Goal: Find specific page/section

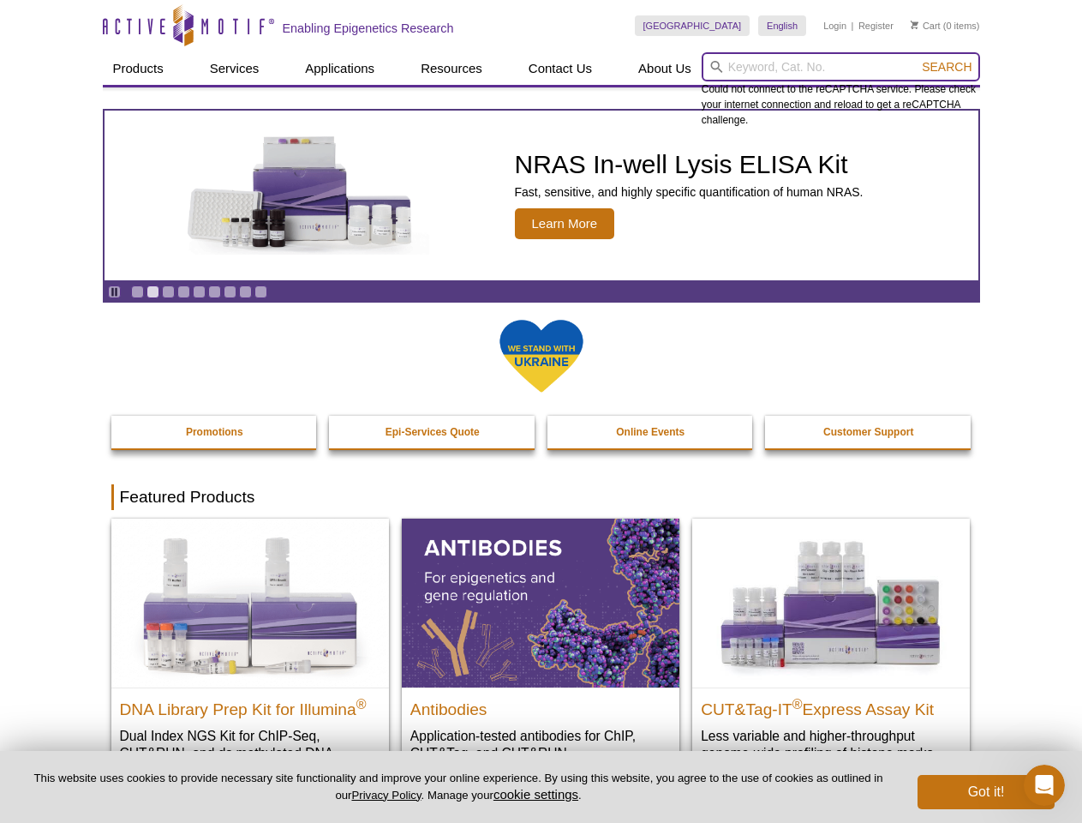
click at [841, 67] on input "search" at bounding box center [841, 66] width 279 height 29
click at [947, 67] on span "Search" at bounding box center [947, 67] width 50 height 14
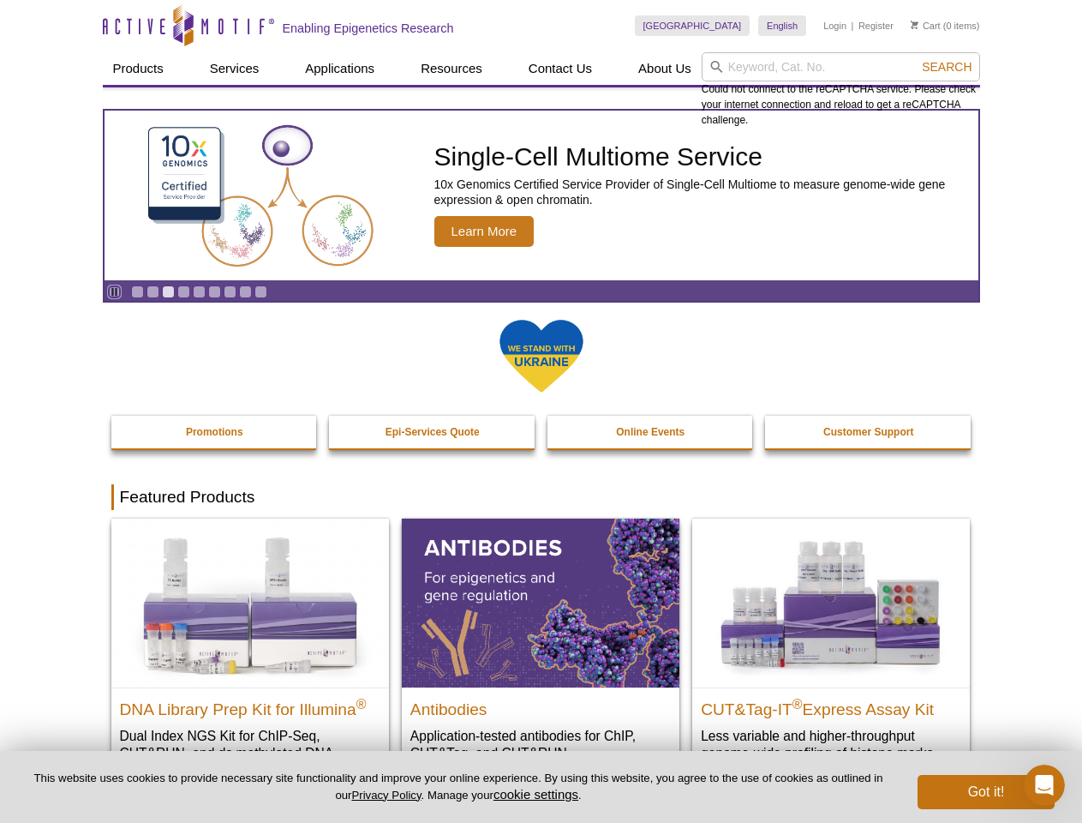
click at [114, 291] on icon "Pause" at bounding box center [114, 291] width 11 height 11
click at [137, 291] on link "Go to slide 1" at bounding box center [137, 291] width 13 height 13
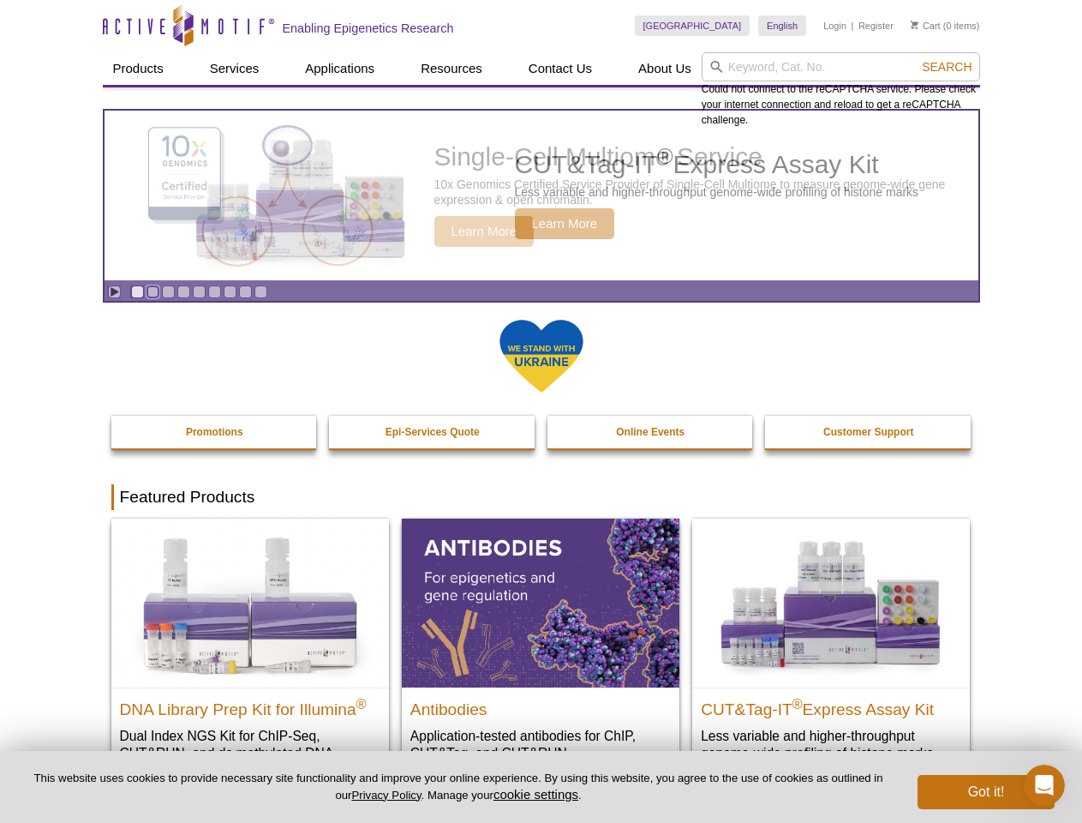
click at [153, 291] on link "Go to slide 2" at bounding box center [153, 291] width 13 height 13
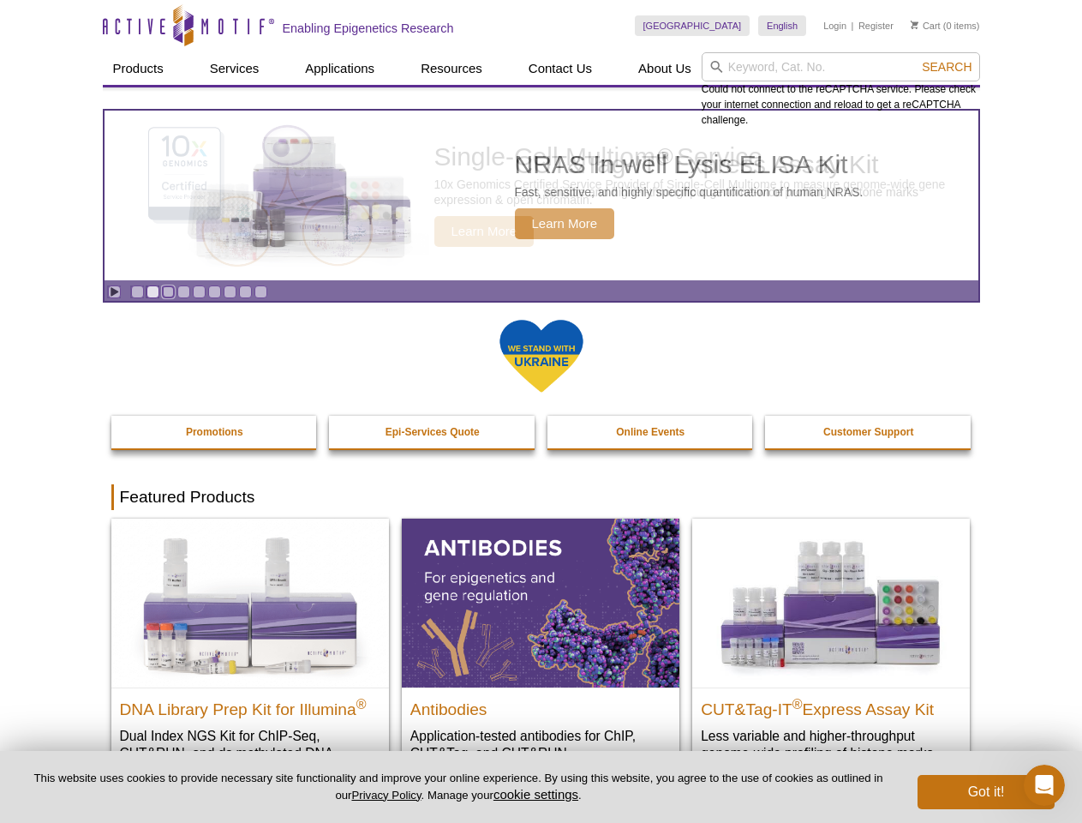
click at [168, 291] on link "Go to slide 3" at bounding box center [168, 291] width 13 height 13
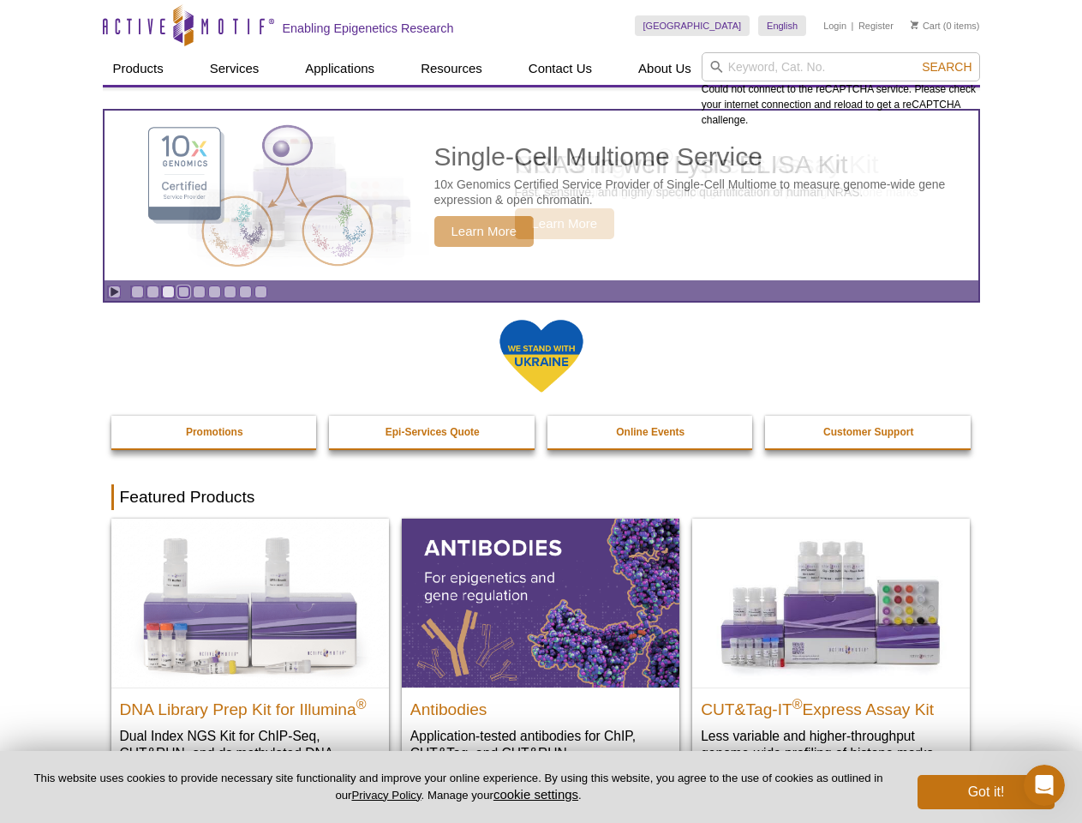
click at [183, 291] on link "Go to slide 4" at bounding box center [183, 291] width 13 height 13
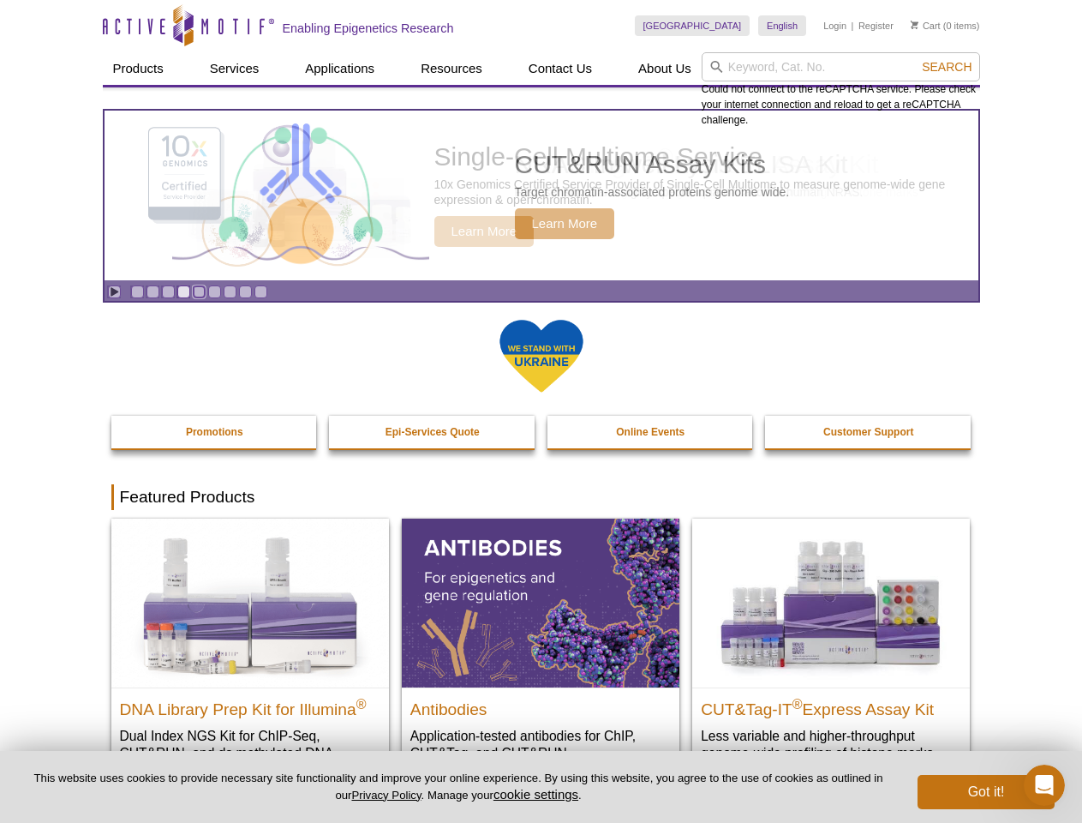
click at [199, 291] on link "Go to slide 5" at bounding box center [199, 291] width 13 height 13
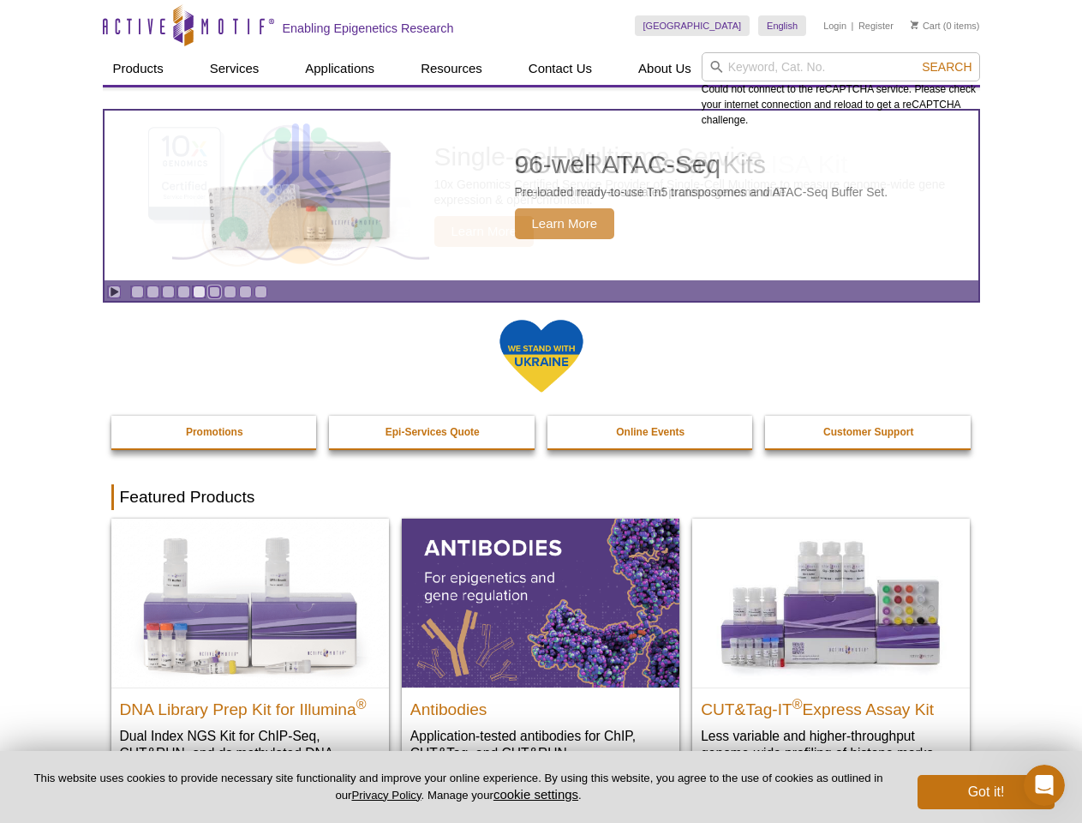
click at [214, 291] on link "Go to slide 6" at bounding box center [214, 291] width 13 height 13
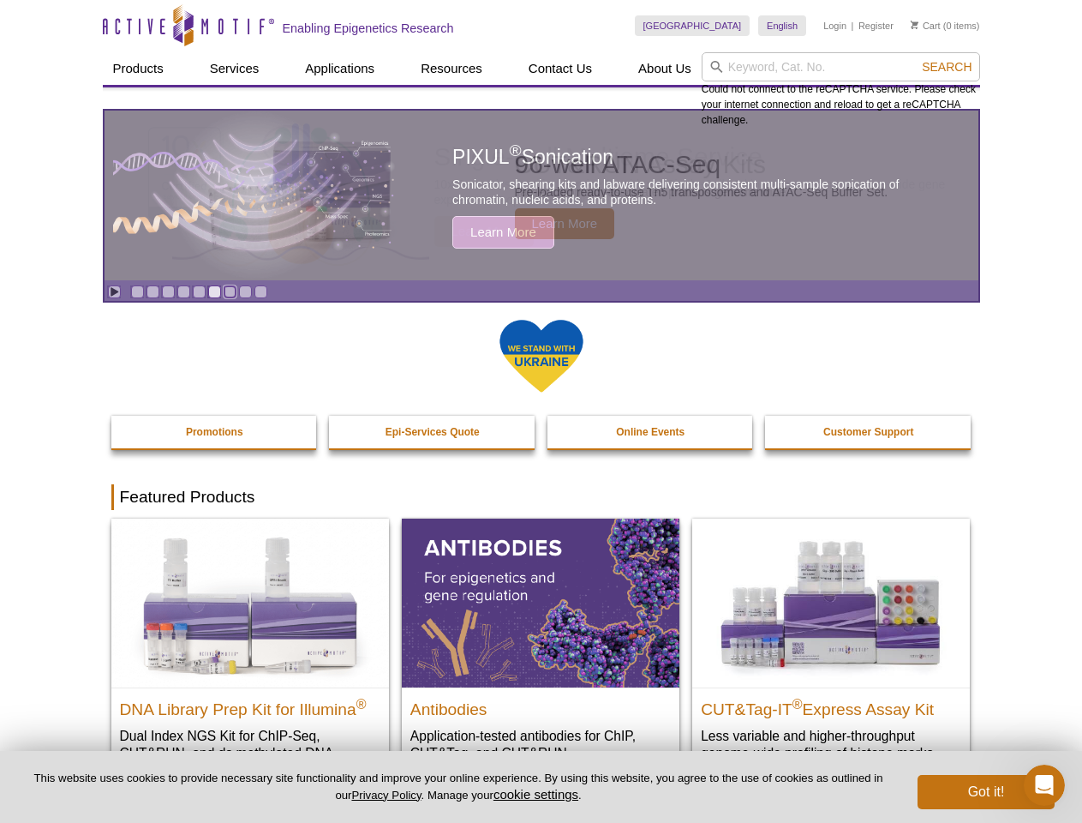
click at [230, 291] on link "Go to slide 7" at bounding box center [230, 291] width 13 height 13
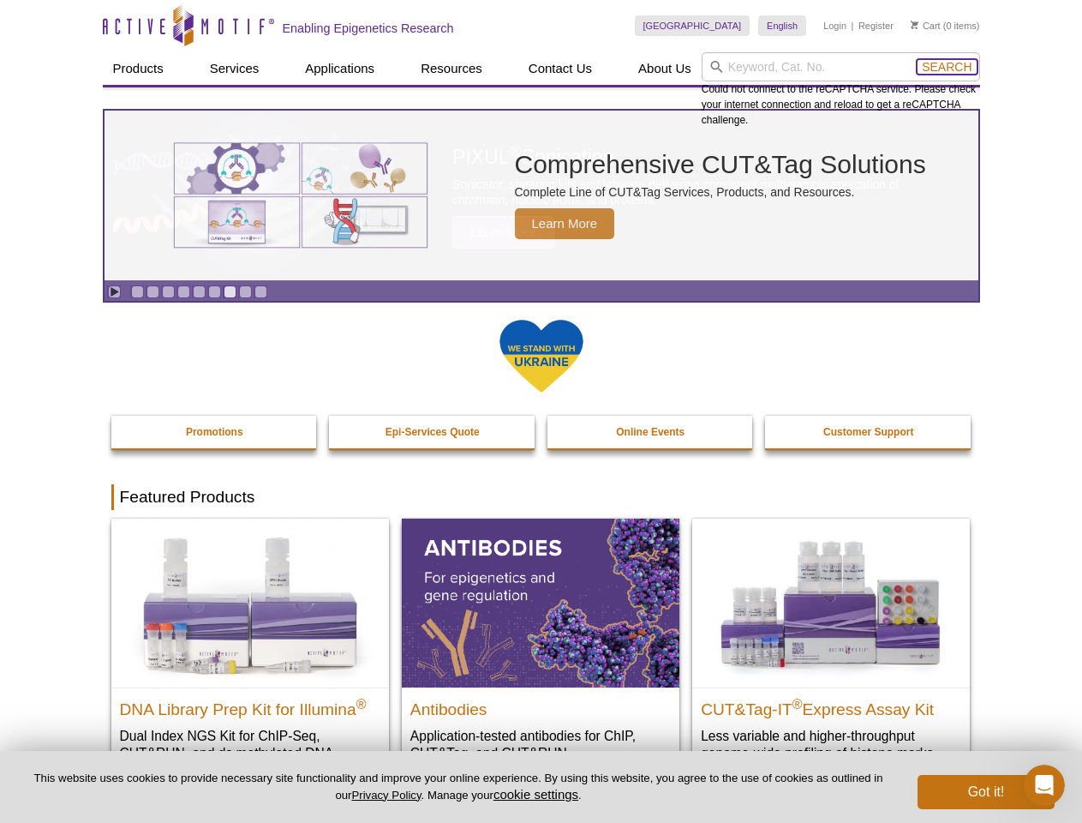
click at [947, 67] on span "Search" at bounding box center [947, 67] width 50 height 14
